Goal: Information Seeking & Learning: Learn about a topic

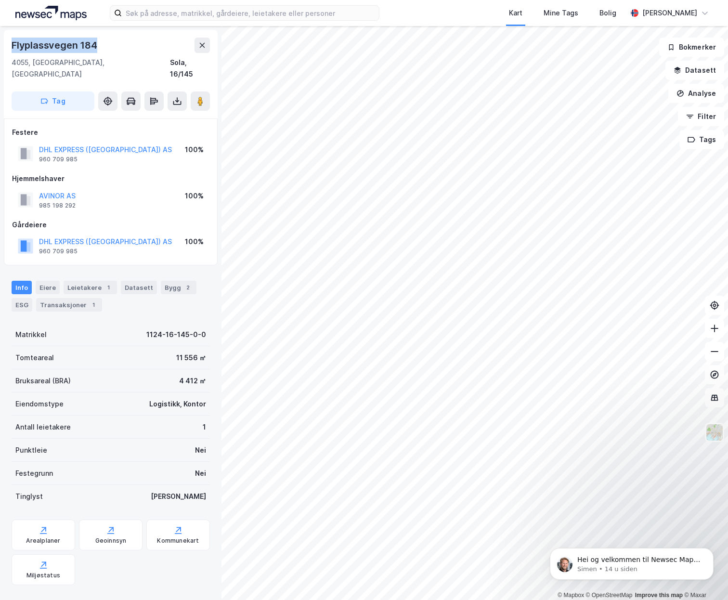
drag, startPoint x: 67, startPoint y: 42, endPoint x: 4, endPoint y: 42, distance: 63.5
click at [4, 42] on div "Flyplassvegen [STREET_ADDRESS]" at bounding box center [111, 74] width 214 height 89
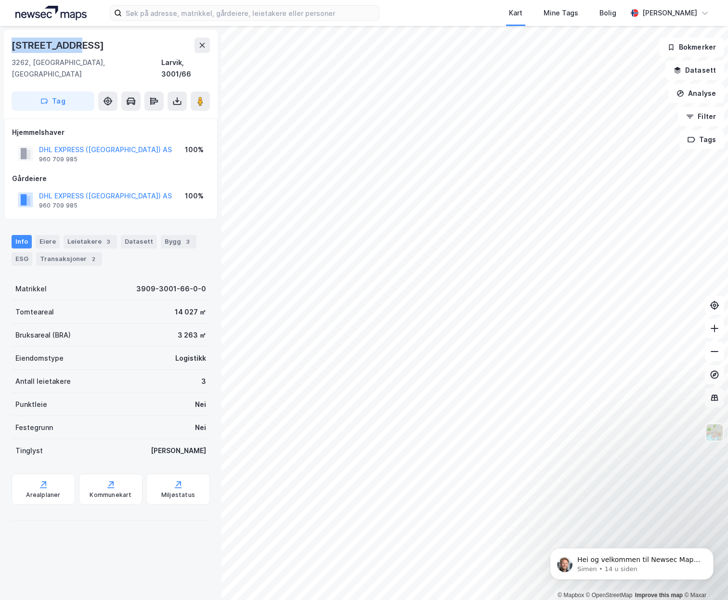
drag, startPoint x: 26, startPoint y: 45, endPoint x: 68, endPoint y: 47, distance: 41.9
click at [68, 47] on div "Elveveien 20" at bounding box center [59, 45] width 94 height 15
